Goal: Task Accomplishment & Management: Manage account settings

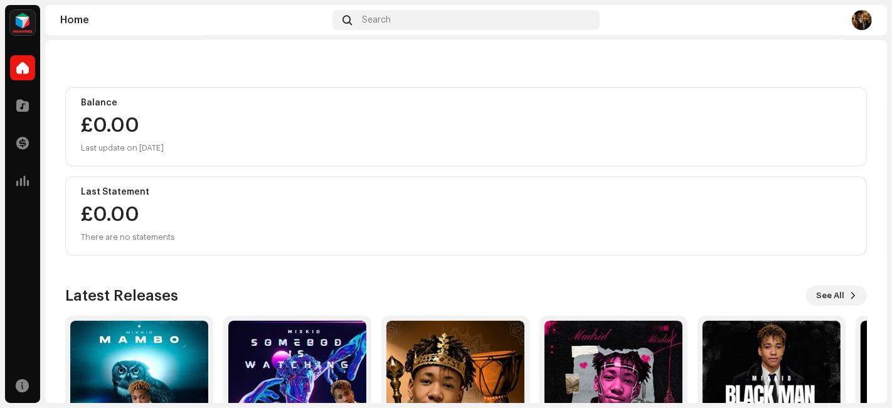
scroll to position [211, 0]
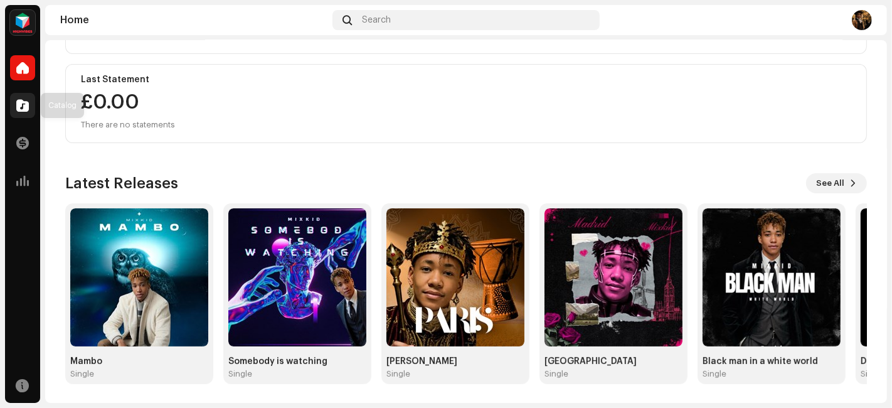
click at [28, 102] on span at bounding box center [22, 105] width 13 height 10
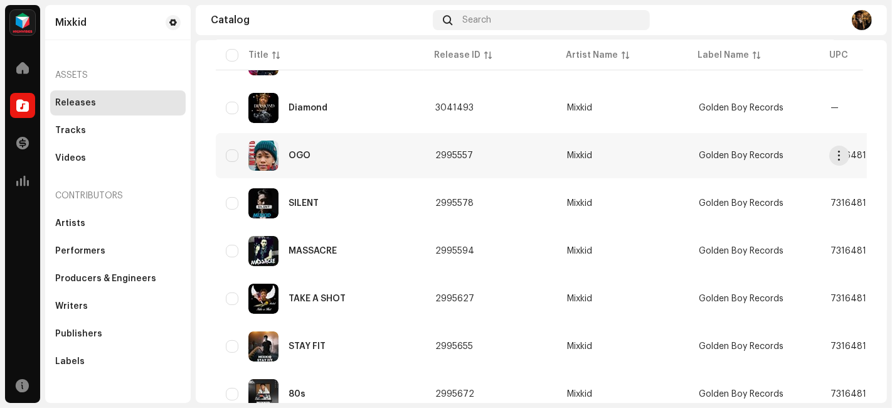
click at [367, 147] on div "OGO" at bounding box center [320, 155] width 189 height 30
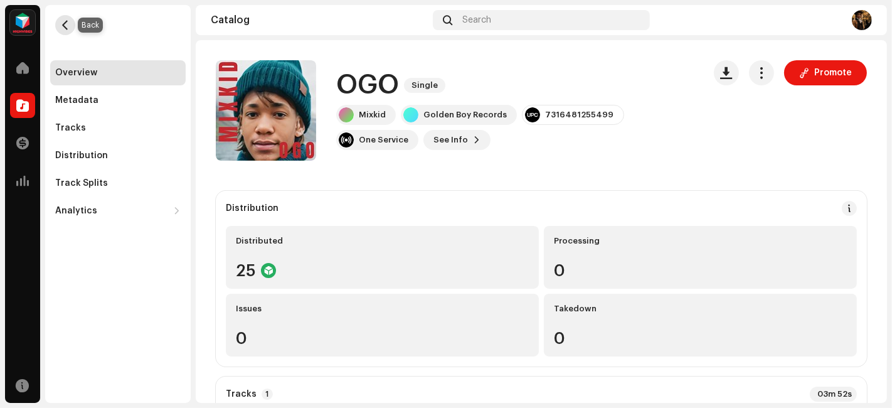
click at [70, 27] on button "button" at bounding box center [65, 25] width 20 height 20
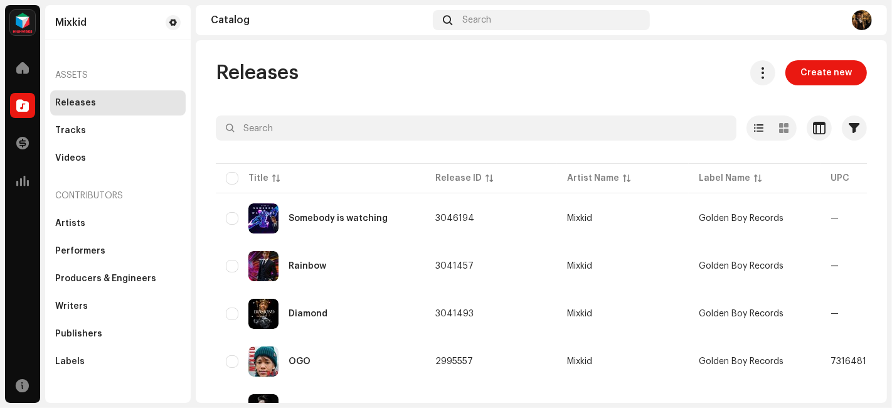
scroll to position [348, 0]
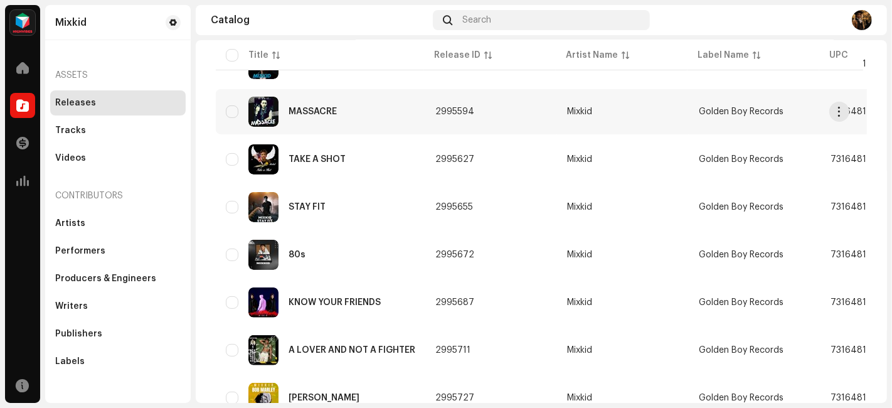
click at [317, 117] on div "MASSACRE" at bounding box center [320, 112] width 189 height 30
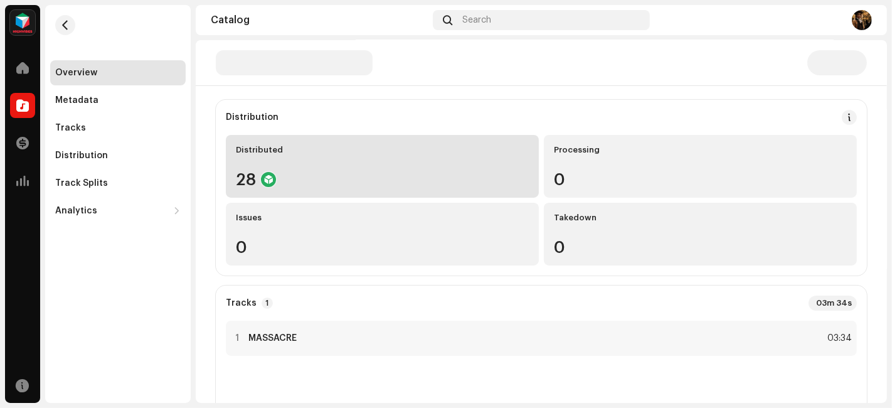
scroll to position [70, 0]
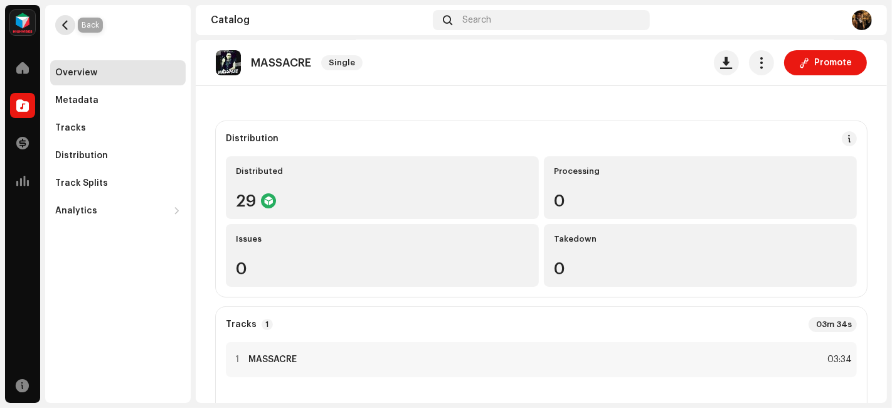
click at [67, 24] on span "button" at bounding box center [65, 25] width 9 height 10
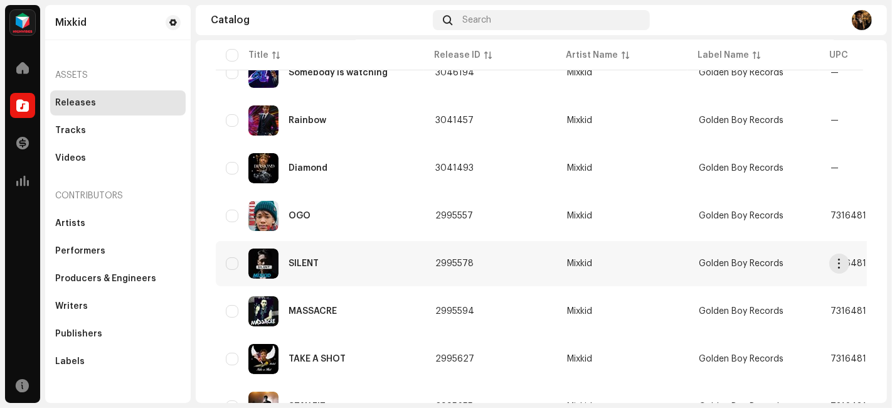
scroll to position [139, 0]
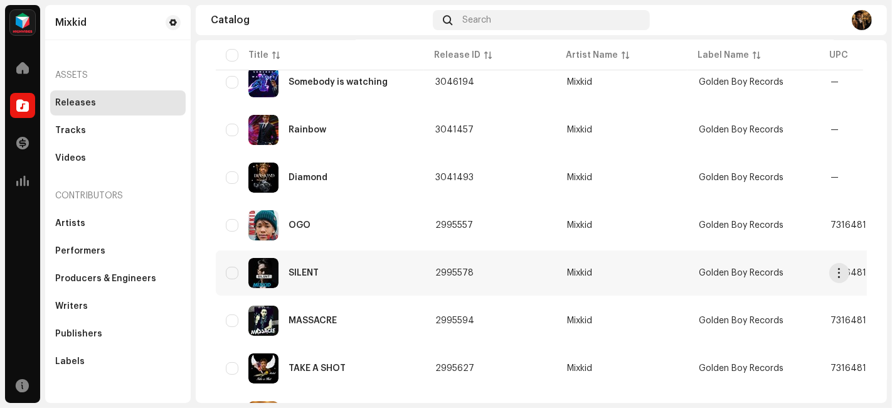
click at [367, 265] on div "SILENT" at bounding box center [320, 273] width 189 height 30
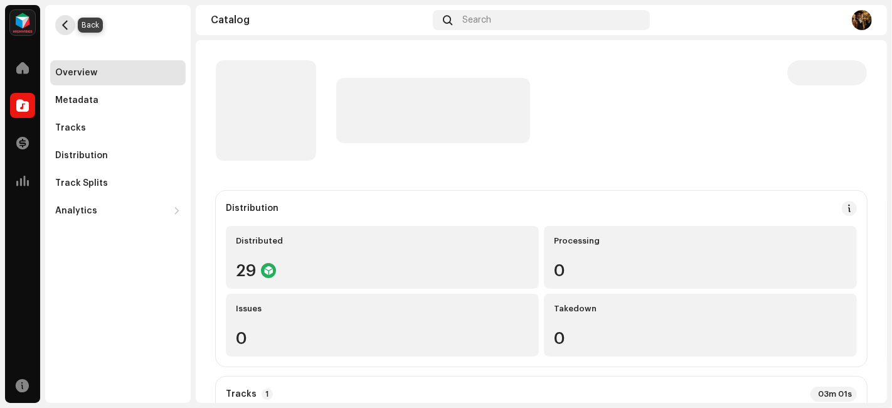
click at [66, 28] on span "button" at bounding box center [65, 25] width 9 height 10
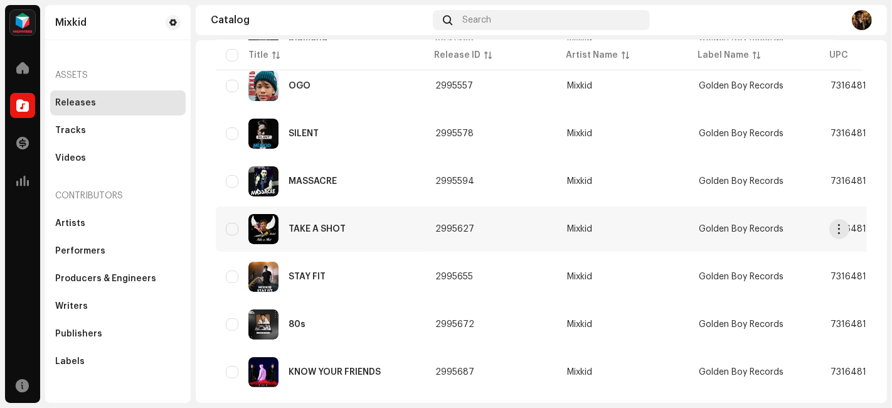
click at [369, 234] on div "TAKE A SHOT" at bounding box center [320, 229] width 189 height 30
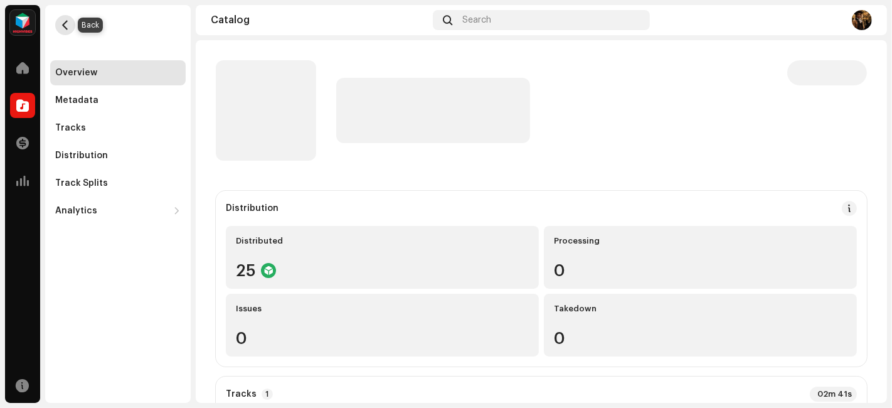
click at [65, 24] on span "button" at bounding box center [65, 25] width 9 height 10
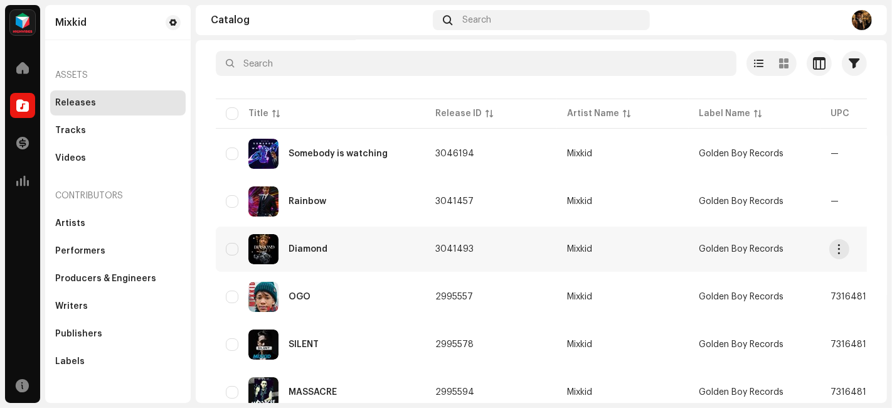
scroll to position [209, 0]
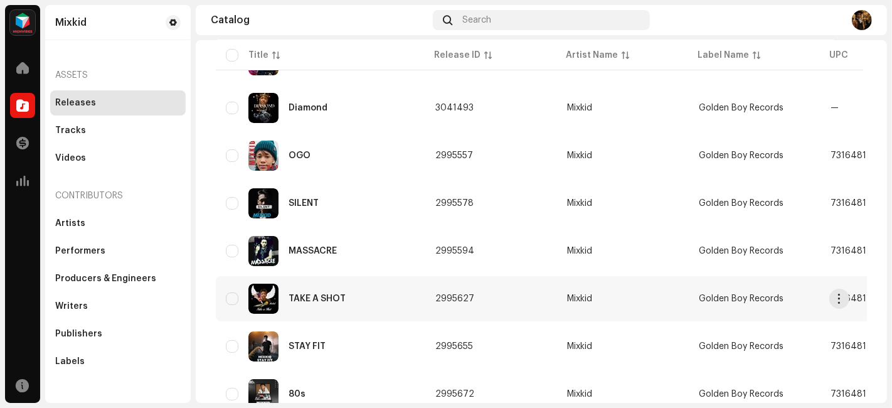
click at [349, 302] on div "TAKE A SHOT" at bounding box center [320, 299] width 189 height 30
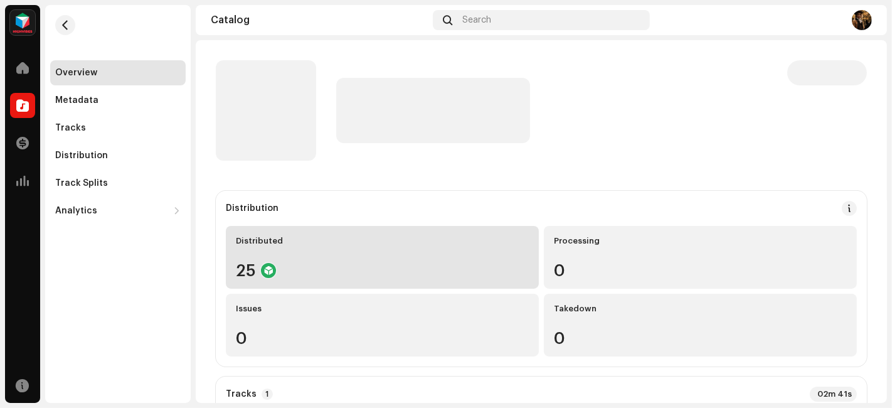
click at [432, 273] on div "25" at bounding box center [382, 270] width 293 height 16
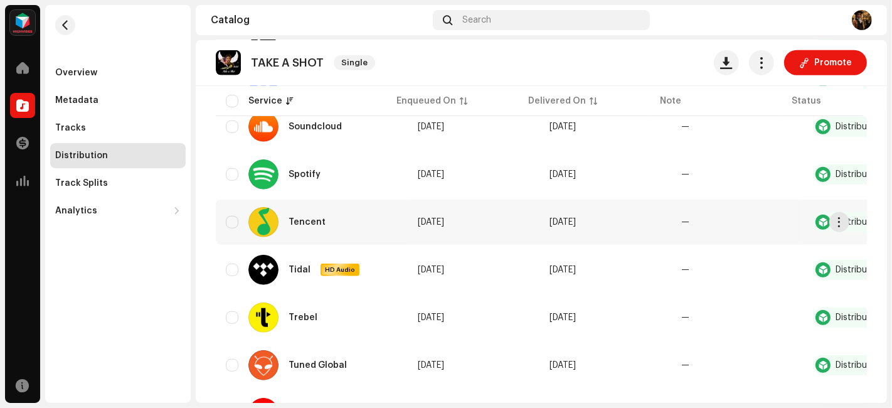
scroll to position [1107, 0]
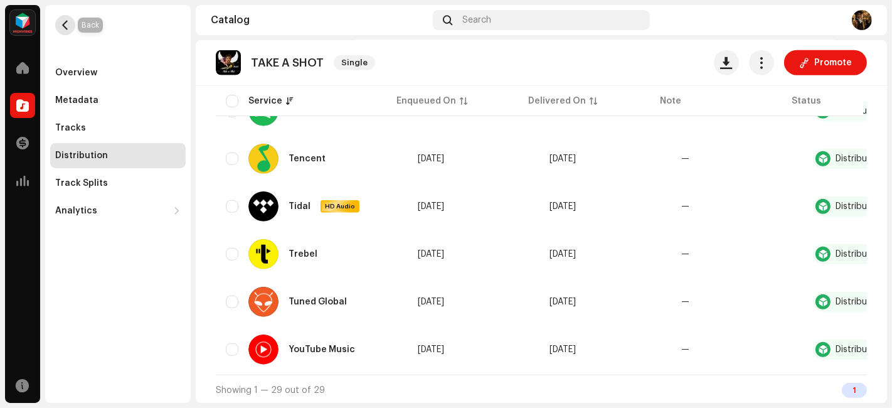
click at [68, 20] on span "button" at bounding box center [65, 25] width 9 height 10
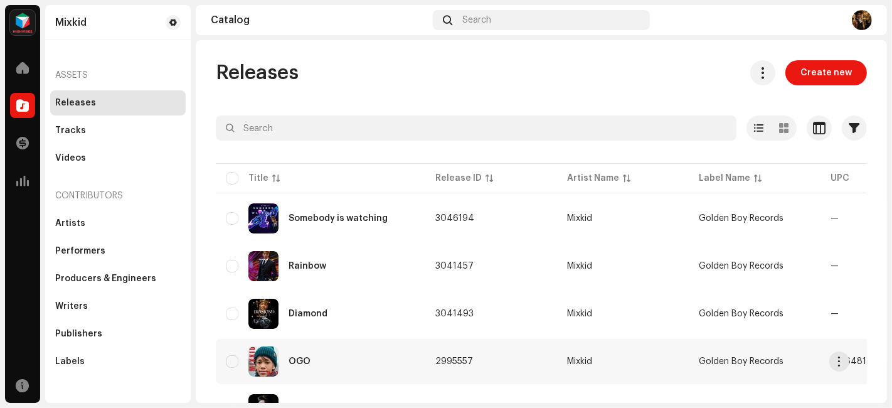
click at [351, 351] on div "OGO" at bounding box center [320, 361] width 189 height 30
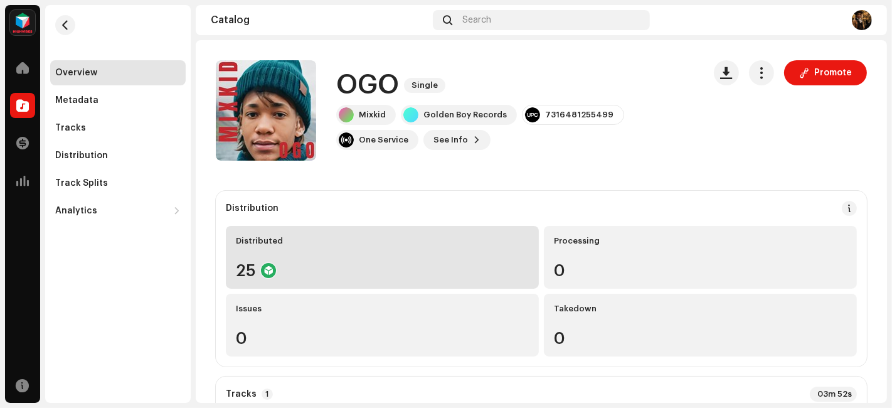
click at [377, 264] on div "25" at bounding box center [382, 270] width 293 height 16
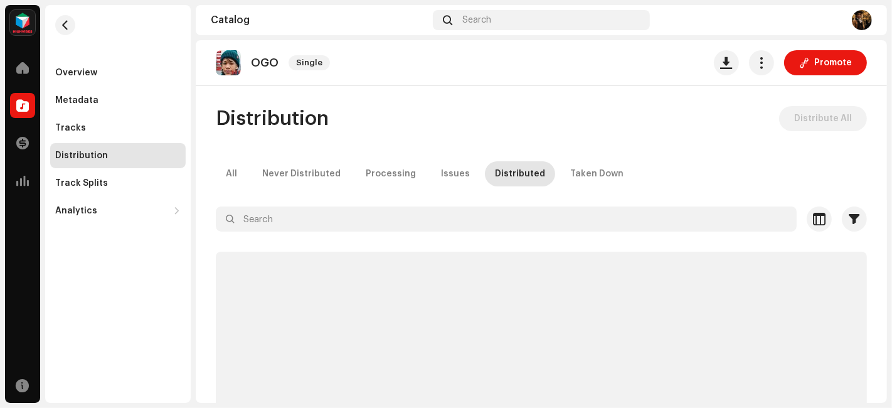
drag, startPoint x: 70, startPoint y: 24, endPoint x: 75, endPoint y: 46, distance: 23.3
click at [70, 24] on button "button" at bounding box center [65, 25] width 20 height 20
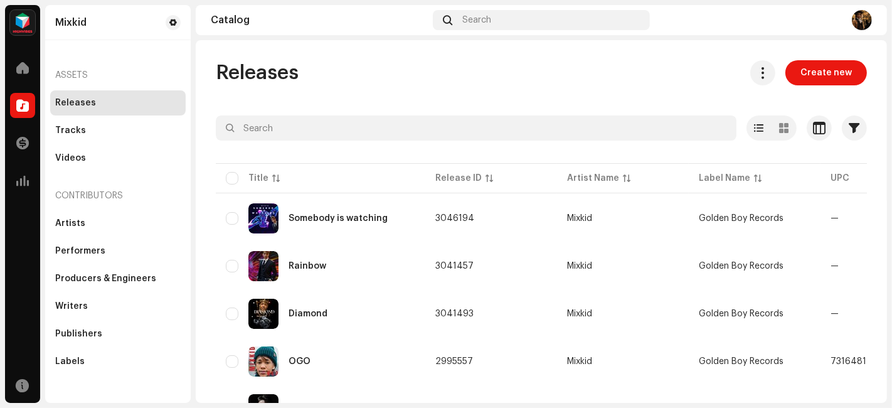
scroll to position [278, 0]
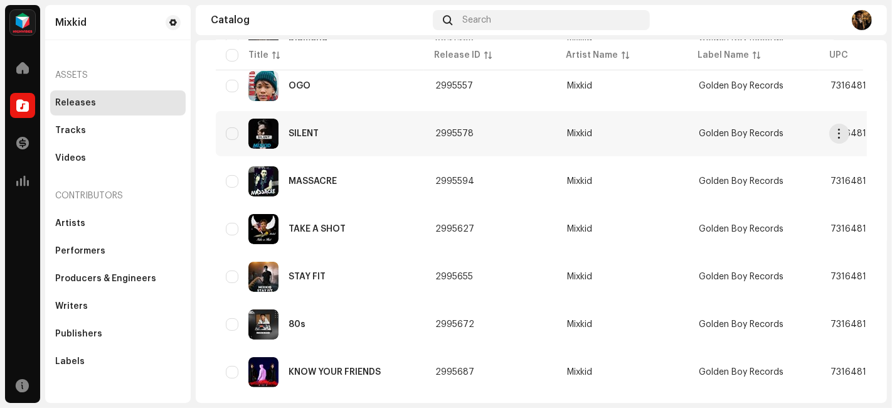
click at [378, 139] on div "SILENT" at bounding box center [320, 134] width 189 height 30
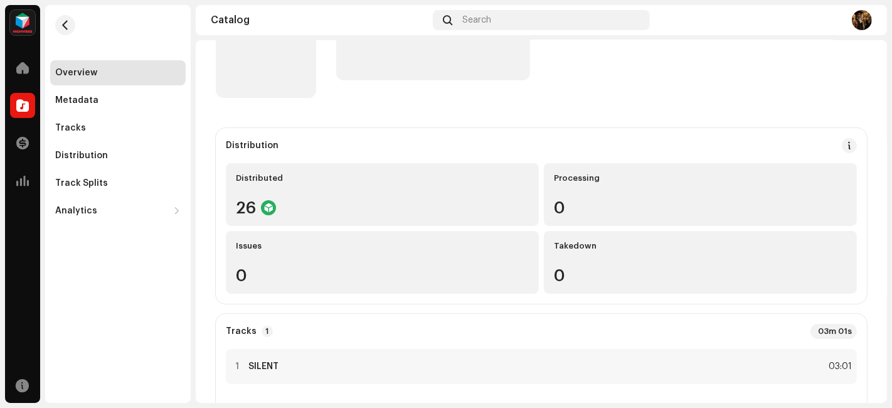
scroll to position [72, 0]
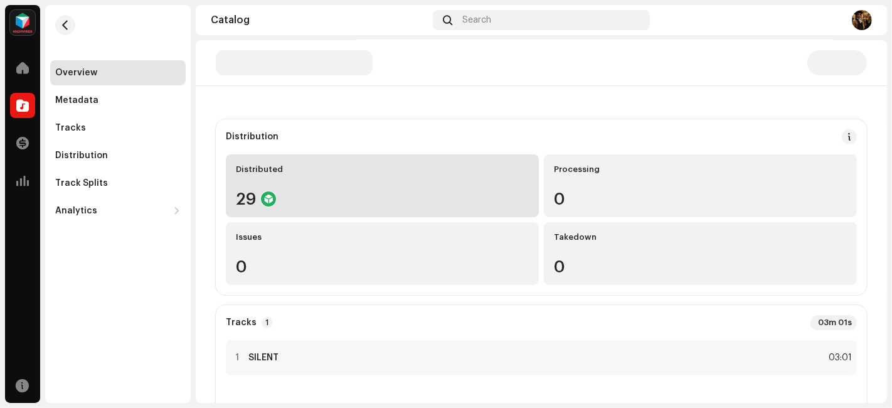
click at [376, 179] on div "Distributed 29" at bounding box center [382, 185] width 313 height 63
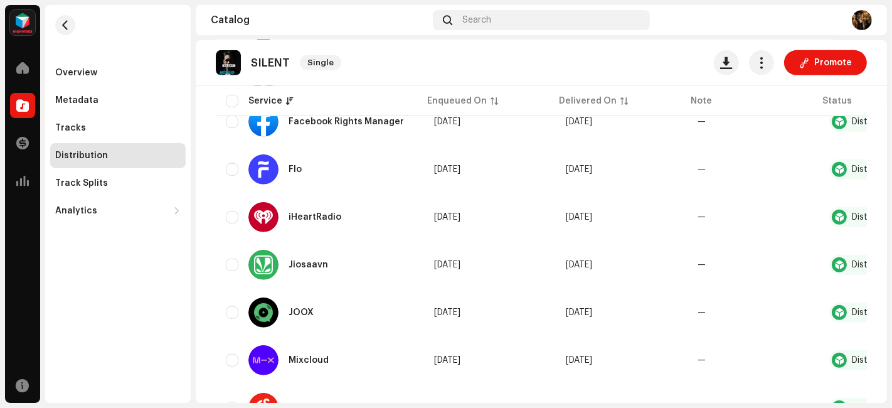
scroll to position [530, 0]
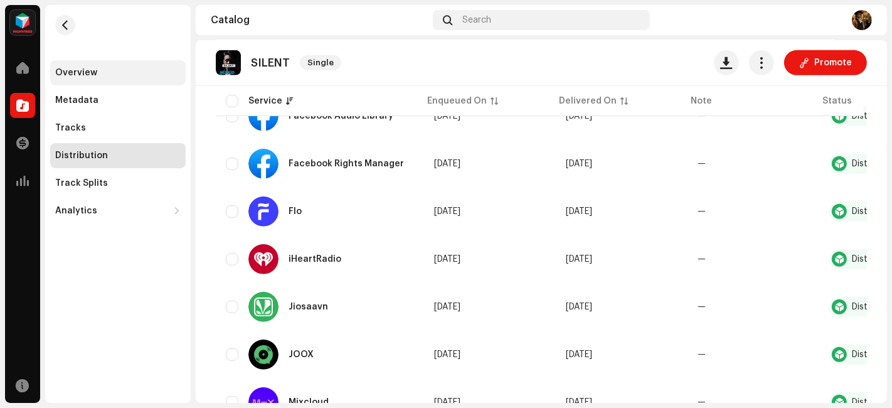
drag, startPoint x: 69, startPoint y: 33, endPoint x: 66, endPoint y: 66, distance: 33.3
click at [68, 41] on re-m-nav-back at bounding box center [65, 32] width 30 height 55
click at [61, 29] on span "button" at bounding box center [65, 25] width 9 height 10
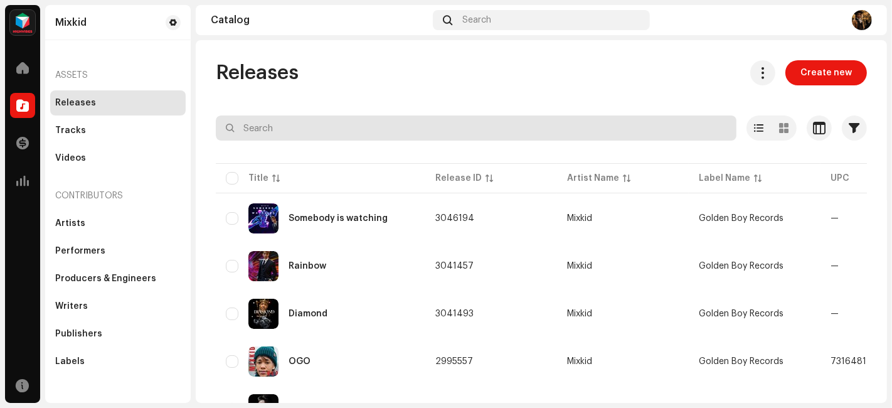
click at [528, 115] on div "Selected 0 Options" at bounding box center [541, 102] width 651 height 25
click at [525, 124] on input "text" at bounding box center [476, 127] width 521 height 25
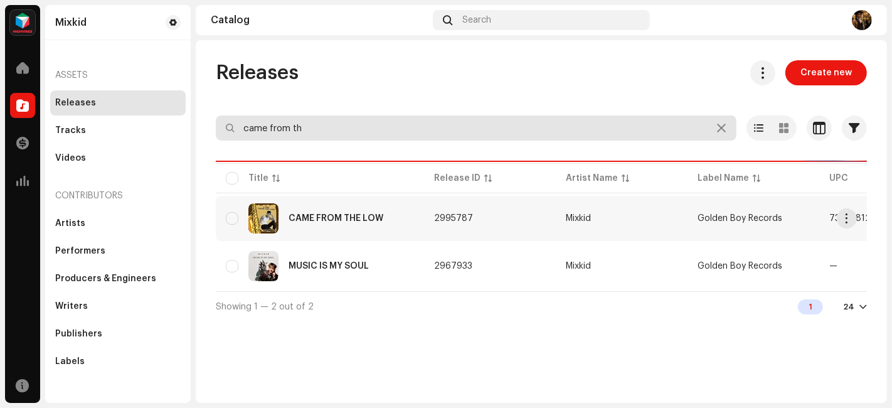
type input "came from th"
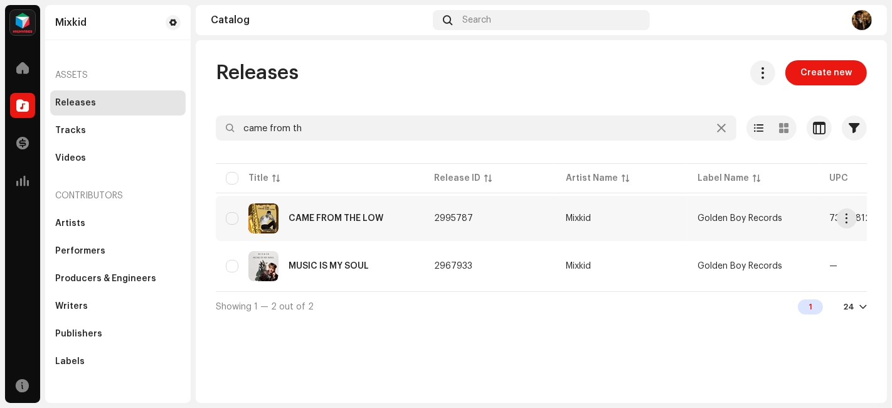
click at [409, 215] on div "CAME FROM THE LOW" at bounding box center [320, 218] width 188 height 30
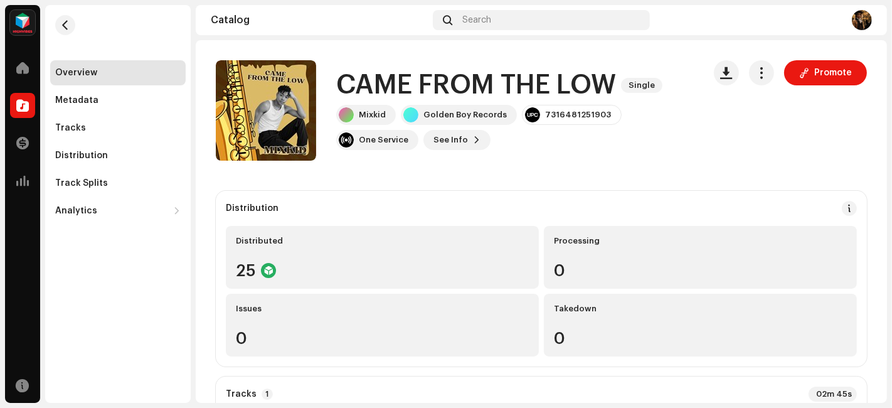
click at [75, 30] on re-m-nav-back at bounding box center [65, 32] width 30 height 55
click at [74, 25] on button "button" at bounding box center [65, 25] width 20 height 20
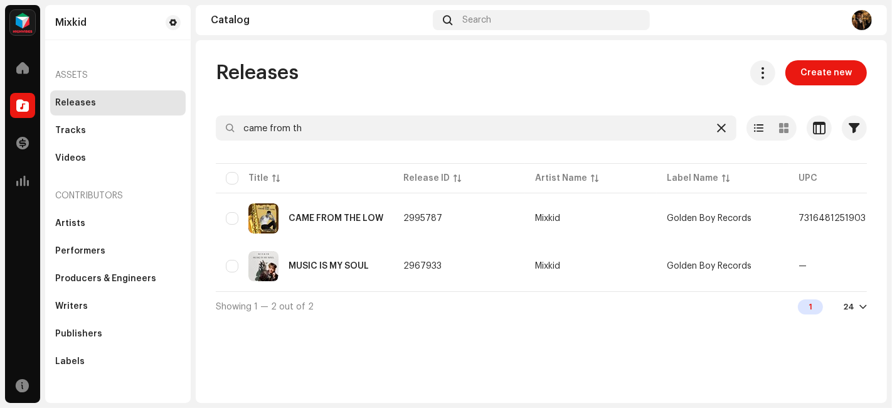
click at [715, 130] on div at bounding box center [721, 127] width 15 height 15
click at [720, 129] on icon at bounding box center [721, 128] width 9 height 10
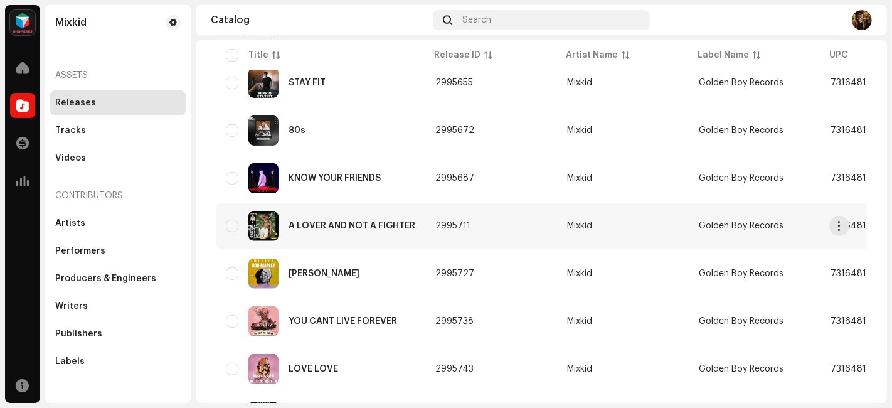
scroll to position [487, 0]
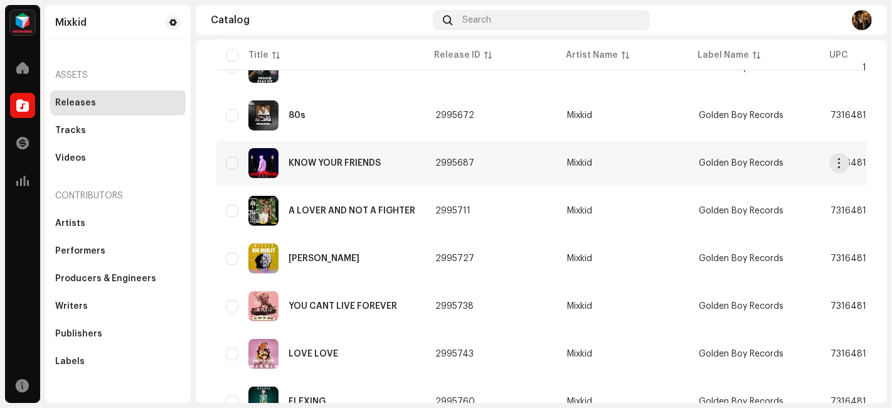
click at [375, 159] on div "KNOW YOUR FRIENDS" at bounding box center [335, 163] width 92 height 9
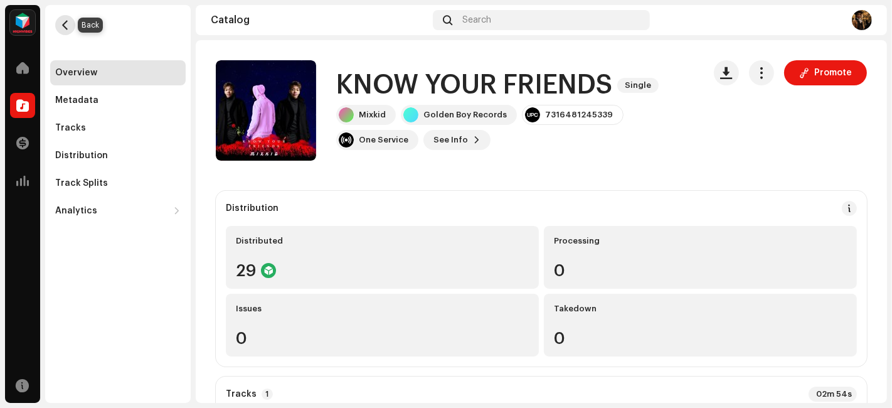
click at [59, 31] on button "button" at bounding box center [65, 25] width 20 height 20
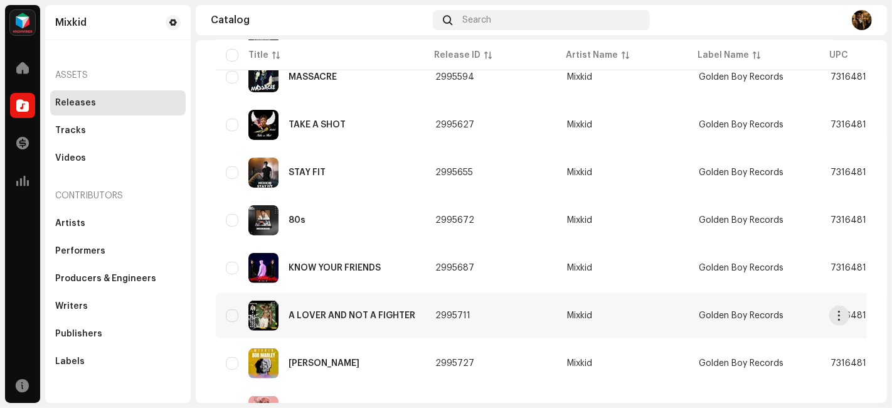
scroll to position [418, 0]
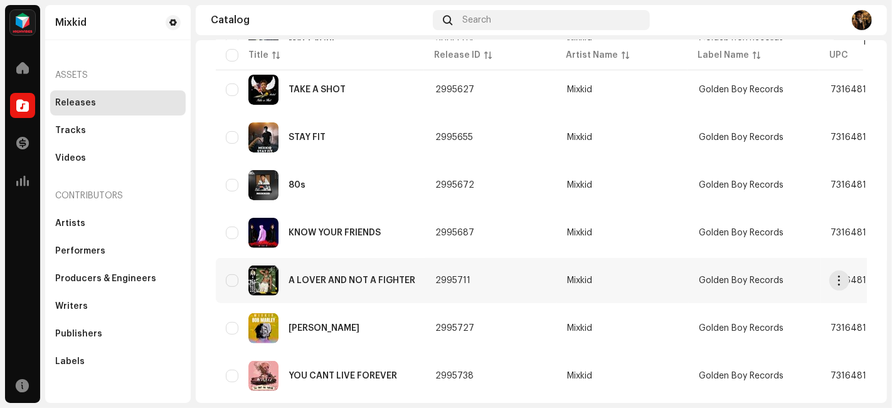
click at [347, 276] on div "A LOVER AND NOT A FIGHTER" at bounding box center [352, 280] width 127 height 9
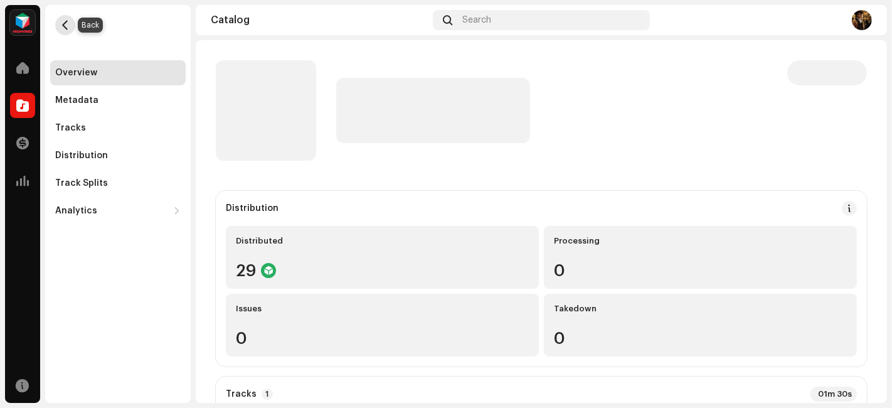
click at [68, 18] on button "button" at bounding box center [65, 25] width 20 height 20
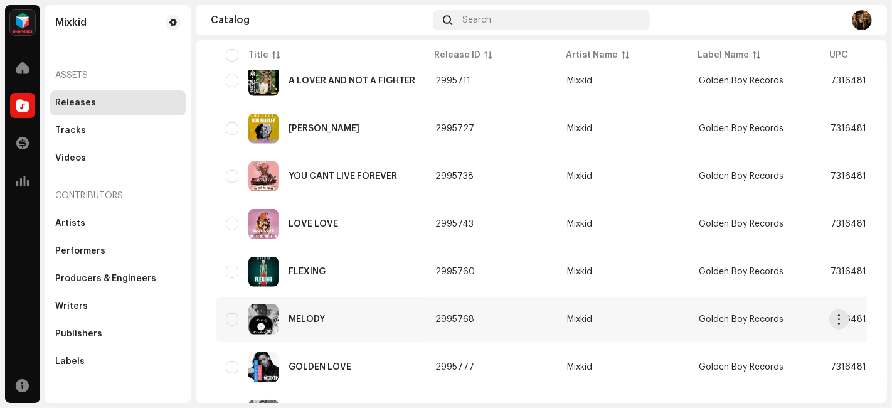
scroll to position [627, 0]
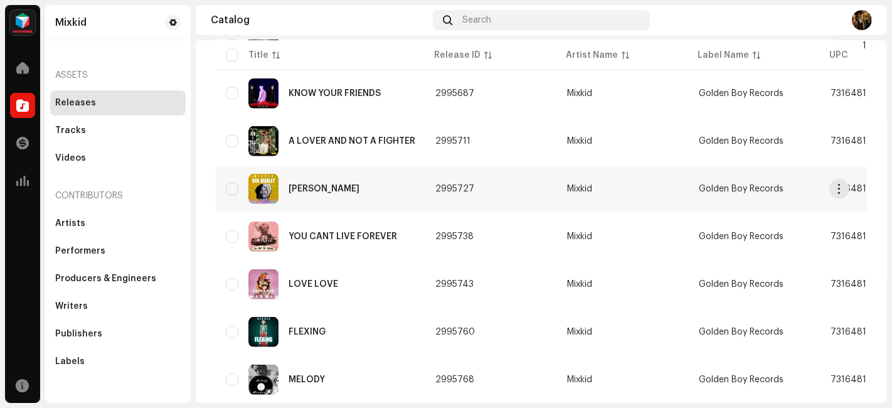
click at [326, 195] on div "[PERSON_NAME]" at bounding box center [320, 189] width 189 height 30
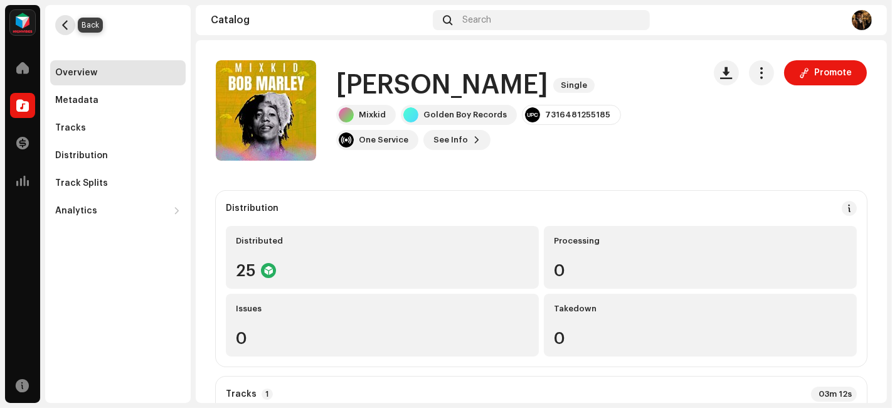
click at [68, 24] on span "button" at bounding box center [65, 25] width 9 height 10
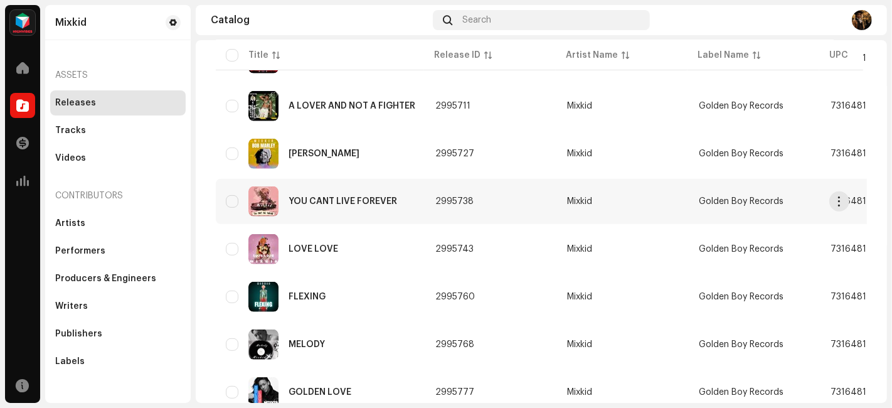
scroll to position [551, 0]
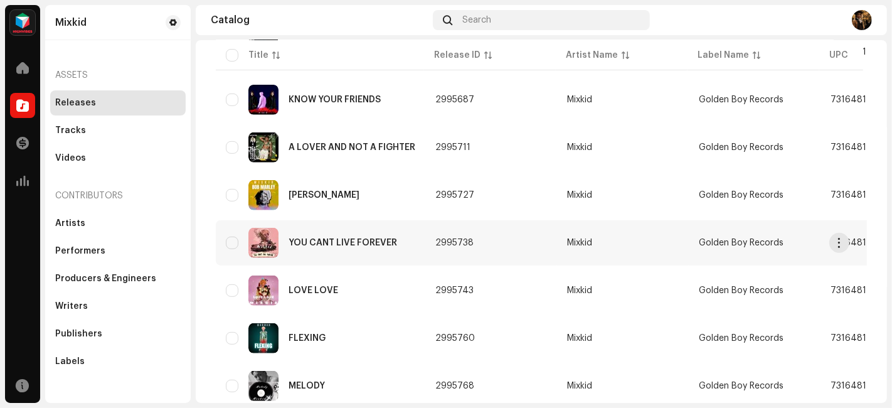
click at [347, 243] on div "YOU CANT LIVE FOREVER" at bounding box center [343, 242] width 109 height 9
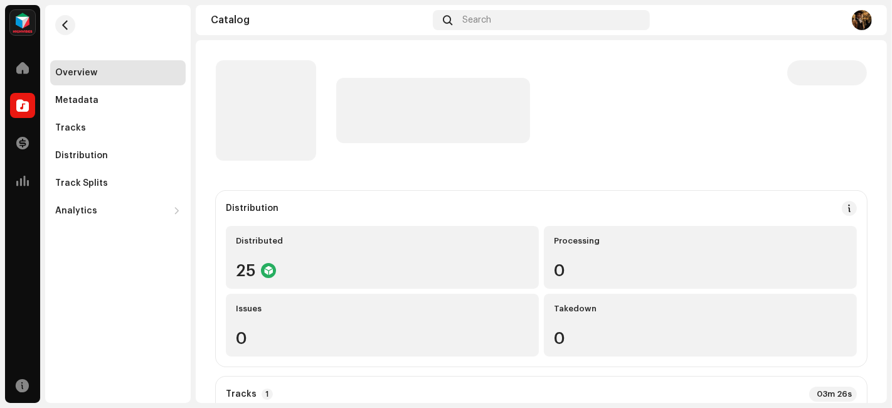
click at [51, 16] on re-m-nav-back at bounding box center [65, 32] width 30 height 55
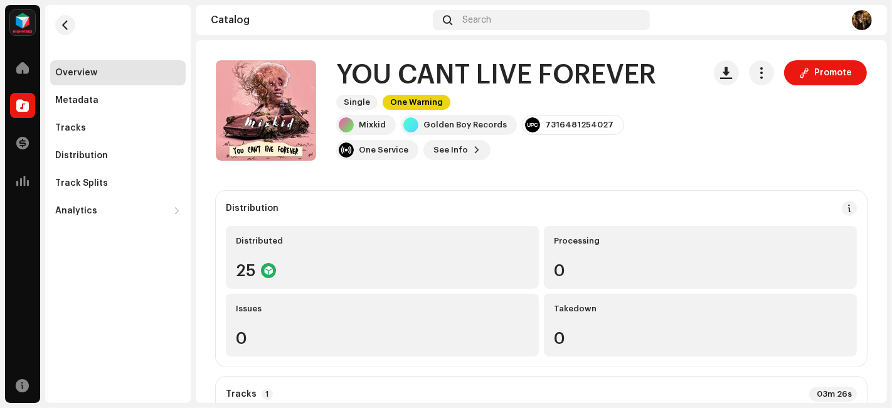
click at [55, 18] on re-m-nav-back at bounding box center [65, 32] width 30 height 55
click at [59, 23] on button "button" at bounding box center [65, 25] width 20 height 20
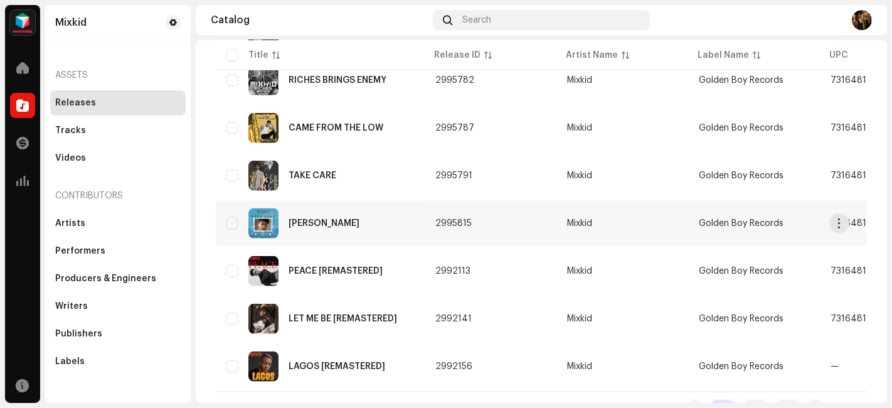
scroll to position [969, 0]
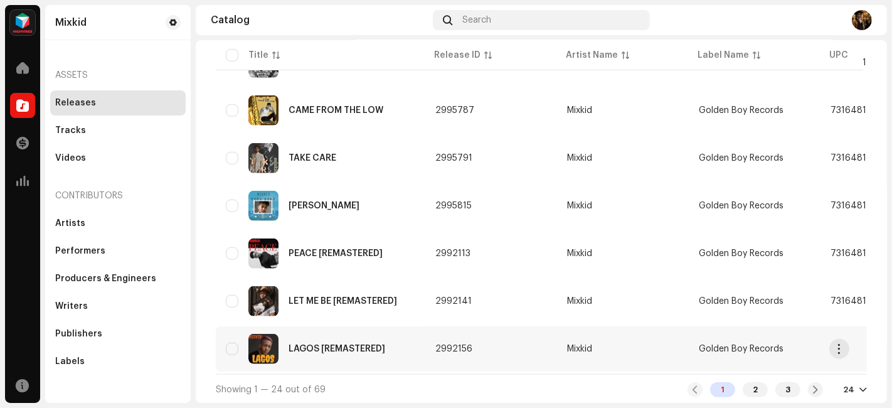
click at [347, 344] on div "LAGOS [REMASTERED]" at bounding box center [337, 348] width 97 height 9
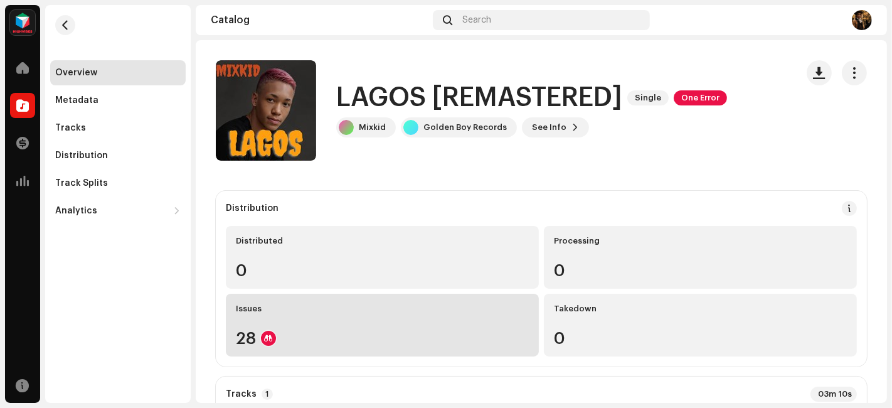
click at [495, 326] on div "Issues 28" at bounding box center [382, 325] width 313 height 63
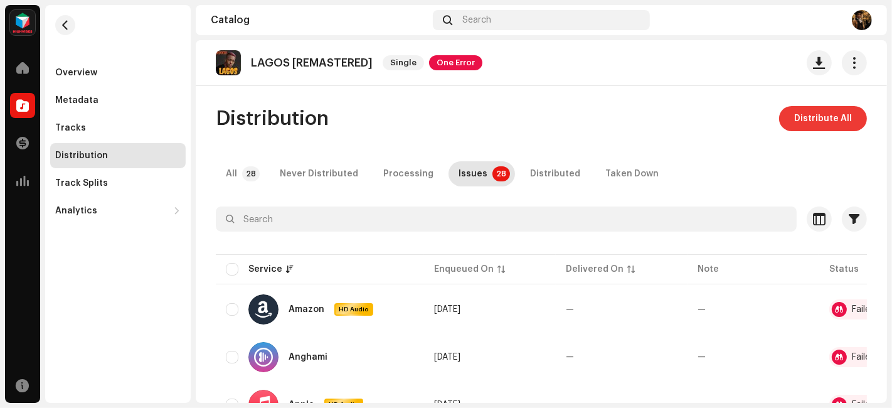
click at [810, 119] on span "Distribute All" at bounding box center [823, 118] width 58 height 25
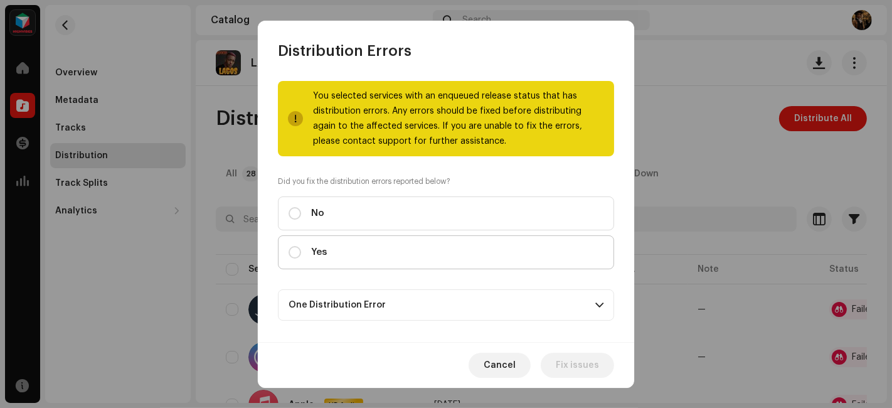
click at [321, 262] on label "Yes" at bounding box center [446, 252] width 336 height 34
click at [301, 258] on input "Yes" at bounding box center [295, 252] width 13 height 13
radio input "true"
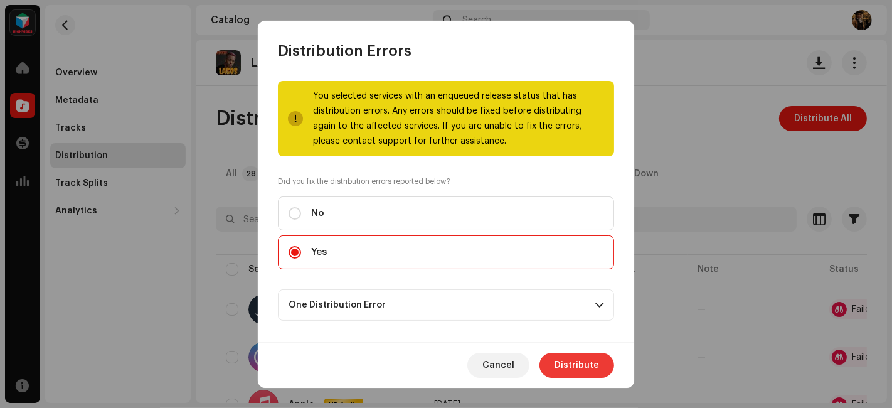
click at [573, 368] on span "Distribute" at bounding box center [576, 364] width 45 height 25
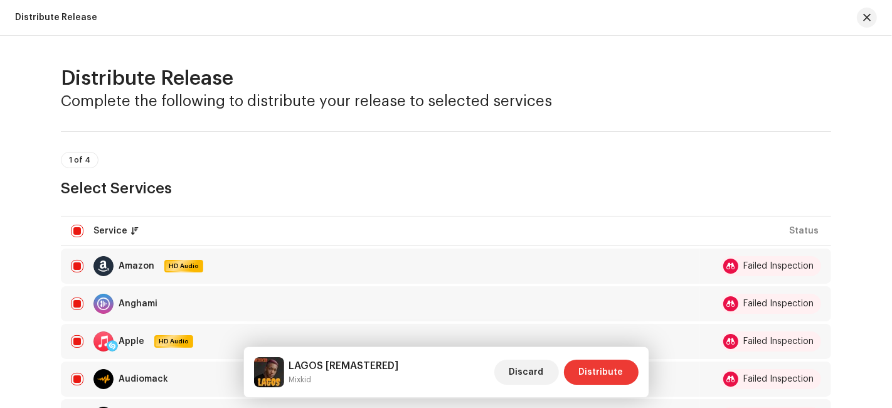
click at [609, 368] on span "Distribute" at bounding box center [601, 371] width 45 height 25
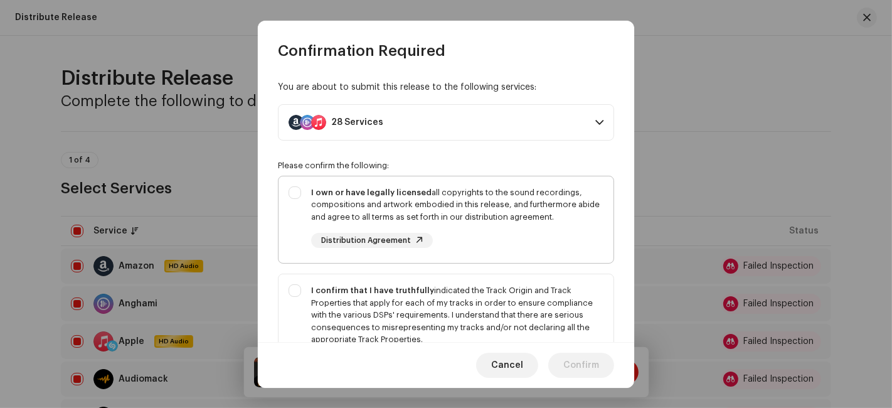
click at [480, 227] on div "I own or have legally licensed all copyrights to the sound recordings, composit…" at bounding box center [457, 217] width 292 height 62
checkbox input "true"
click at [501, 315] on div "I confirm that I have truthfully indicated the Track Origin and Track Propertie…" at bounding box center [457, 314] width 292 height 61
checkbox input "true"
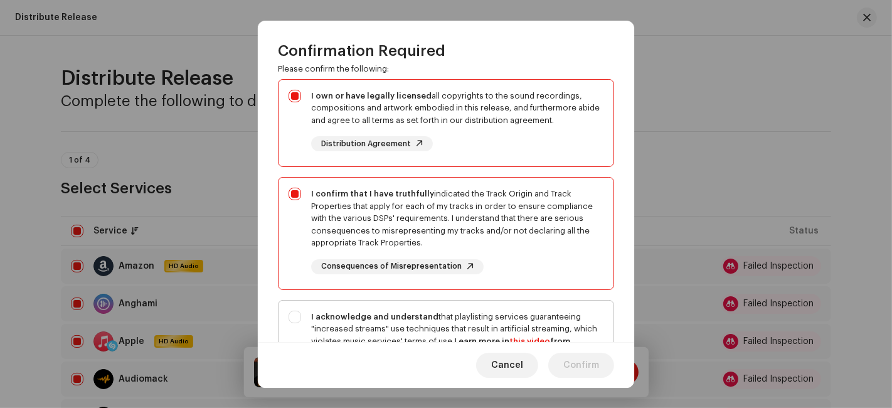
scroll to position [139, 0]
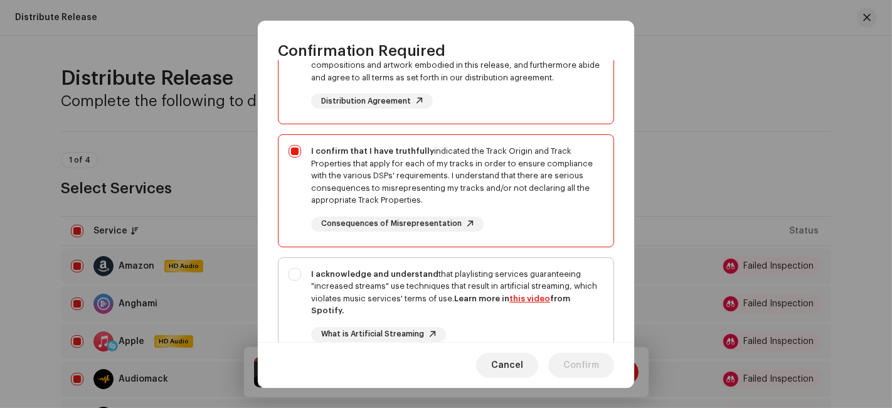
click at [458, 299] on strong "Learn more in this video from Spotify." at bounding box center [440, 304] width 259 height 21
checkbox input "true"
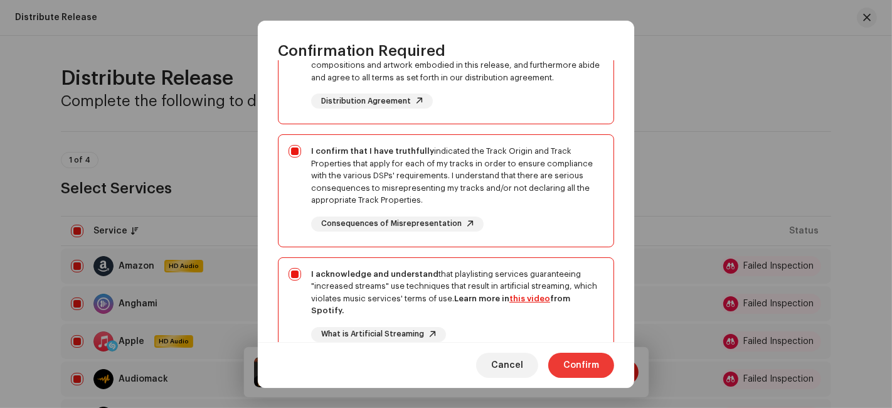
click at [598, 366] on span "Confirm" at bounding box center [581, 364] width 36 height 25
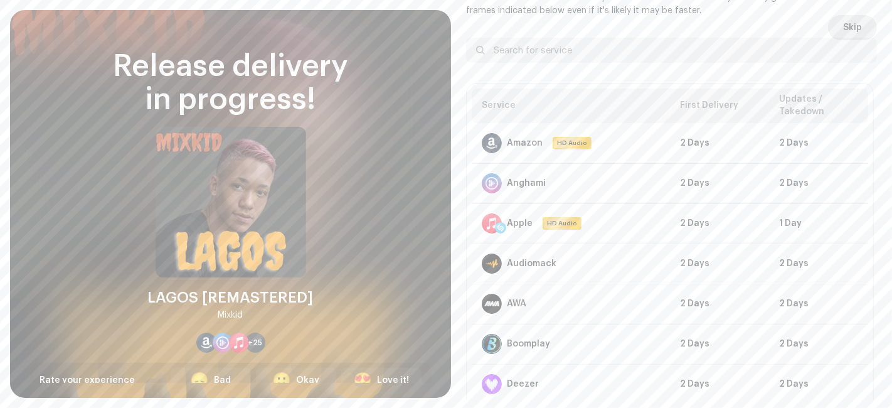
click at [848, 33] on span "Skip" at bounding box center [852, 27] width 19 height 25
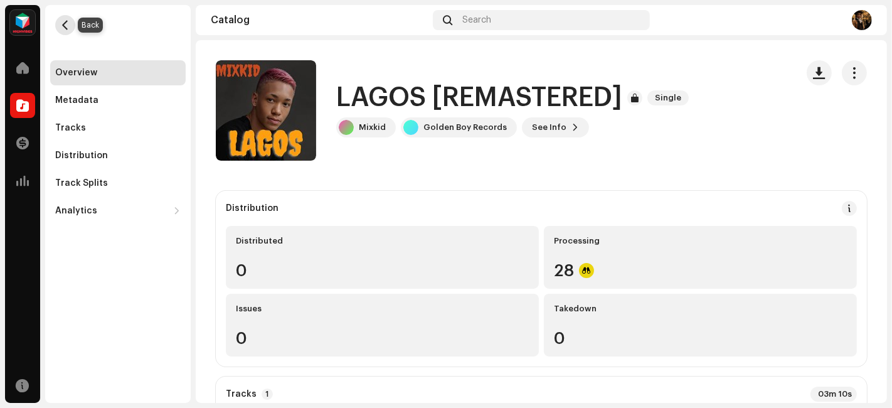
click at [66, 24] on span "button" at bounding box center [65, 25] width 9 height 10
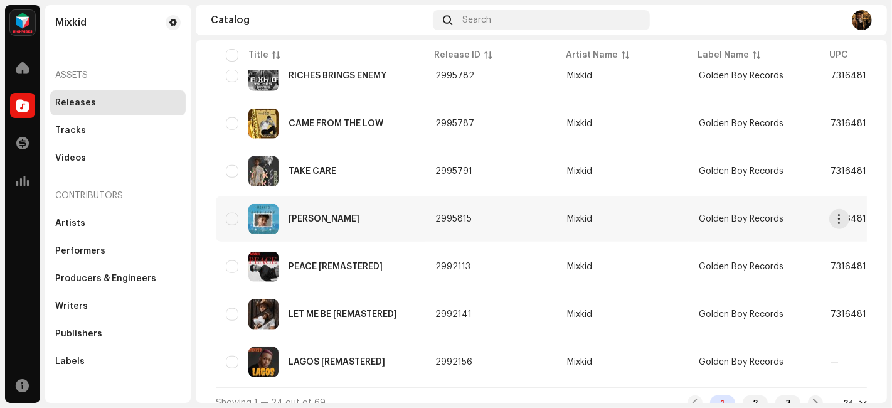
scroll to position [969, 0]
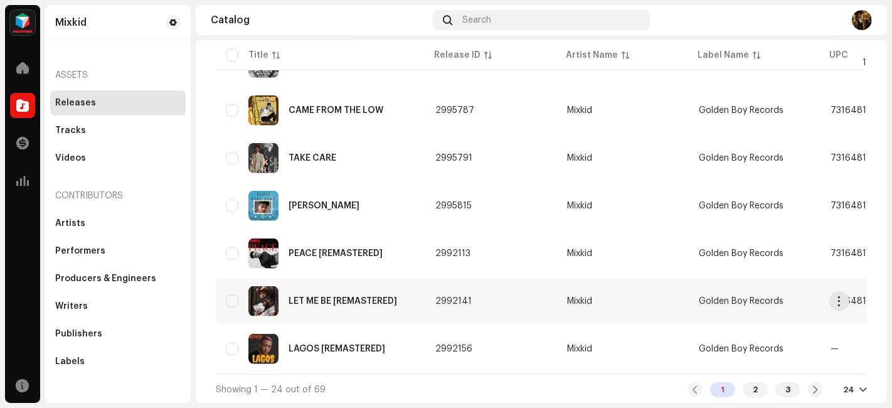
click at [362, 286] on div "LET ME BE [REMASTERED]" at bounding box center [320, 301] width 189 height 30
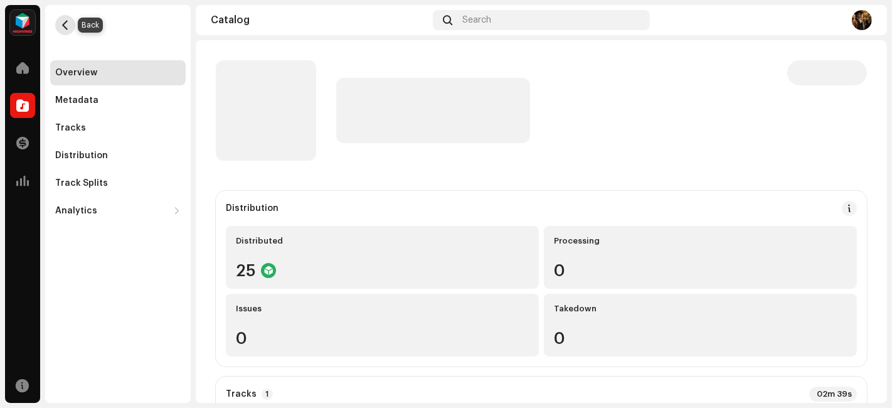
click at [61, 30] on button "button" at bounding box center [65, 25] width 20 height 20
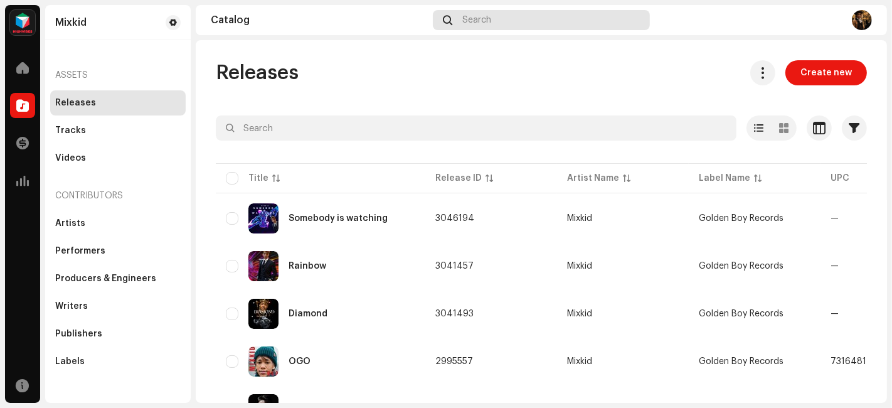
click at [503, 16] on div "Search" at bounding box center [541, 20] width 217 height 20
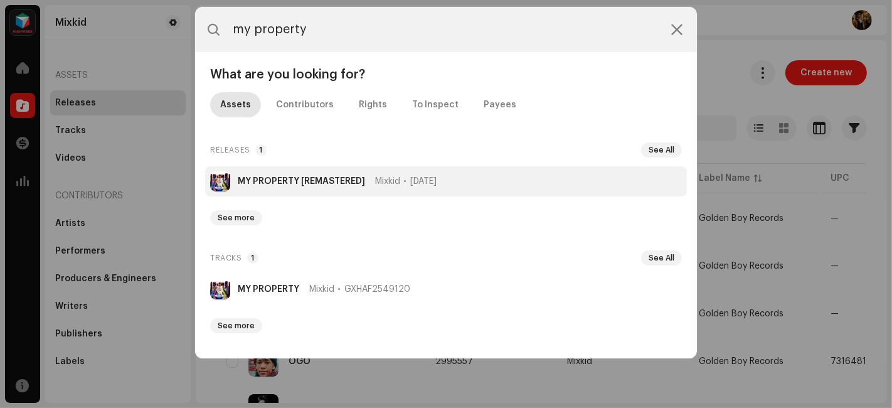
type input "my property"
click at [421, 181] on span "[DATE]" at bounding box center [423, 181] width 26 height 10
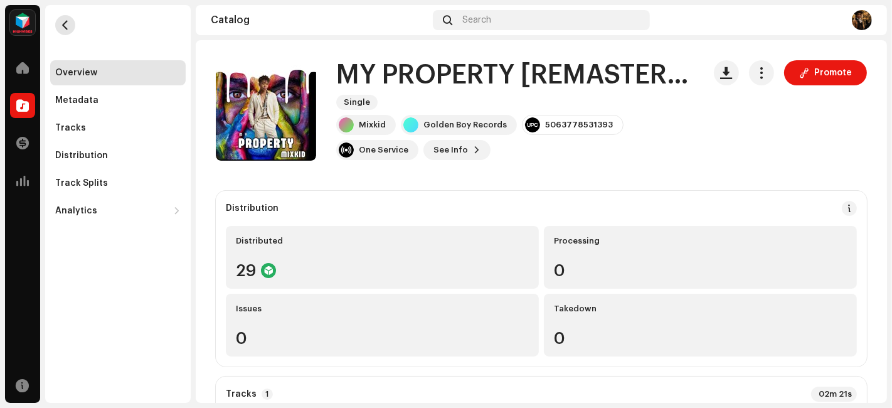
click at [70, 26] on button "button" at bounding box center [65, 25] width 20 height 20
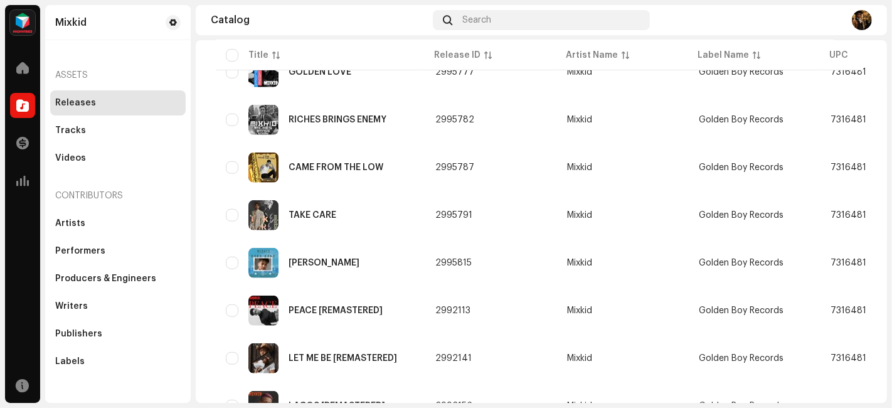
scroll to position [899, 0]
